Goal: Find contact information: Obtain details needed to contact an individual or organization

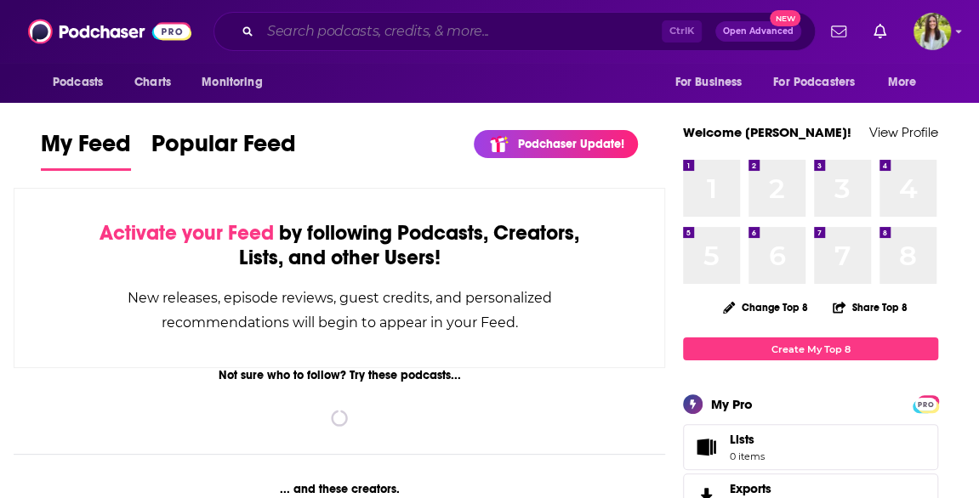
click at [399, 35] on input "Search podcasts, credits, & more..." at bounding box center [460, 31] width 401 height 27
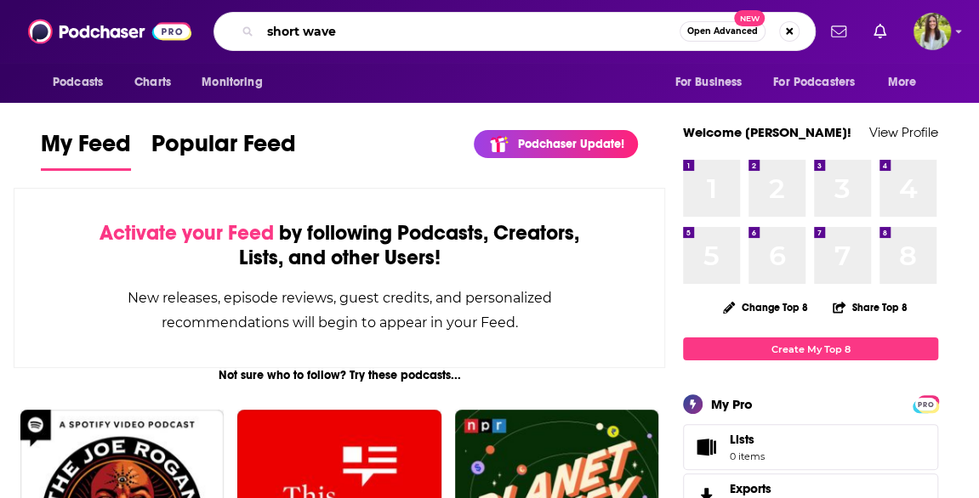
type input "short wave"
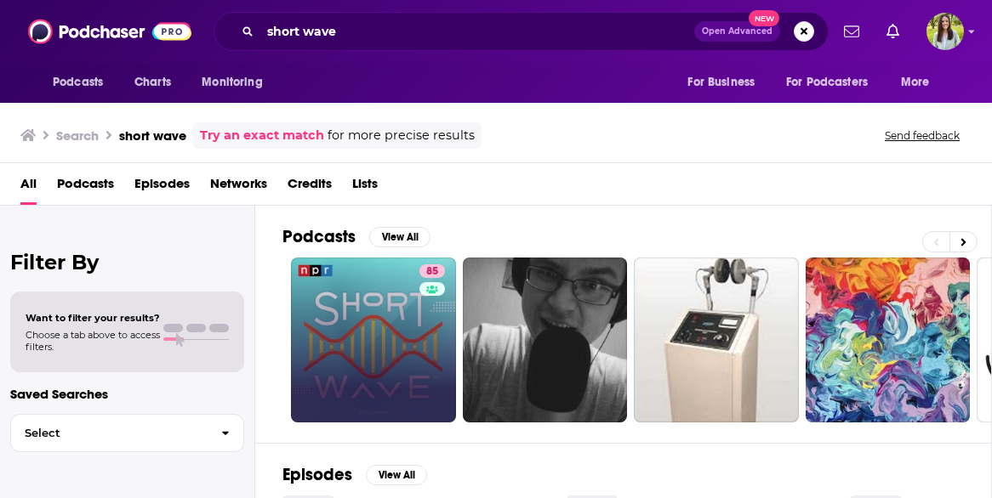
click at [395, 329] on link "85" at bounding box center [373, 340] width 165 height 165
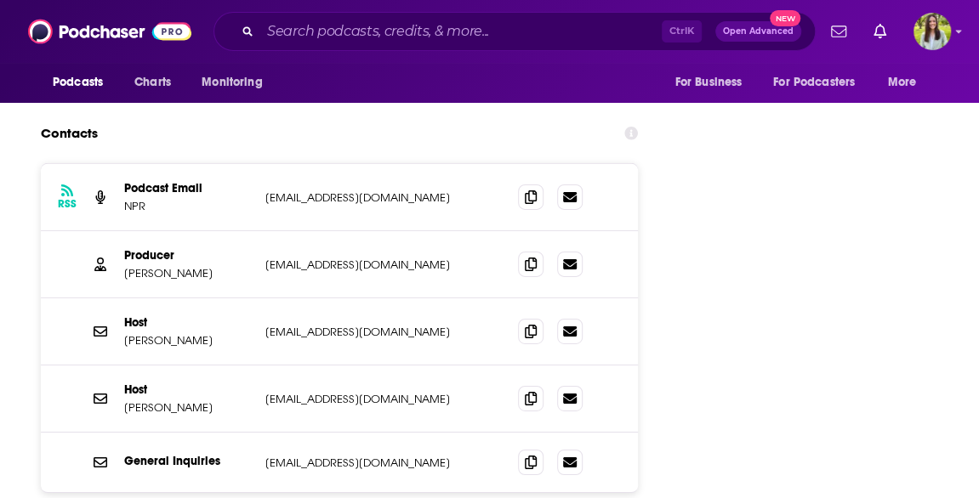
scroll to position [2394, 0]
click at [532, 257] on icon at bounding box center [531, 264] width 12 height 14
